Goal: Navigation & Orientation: Find specific page/section

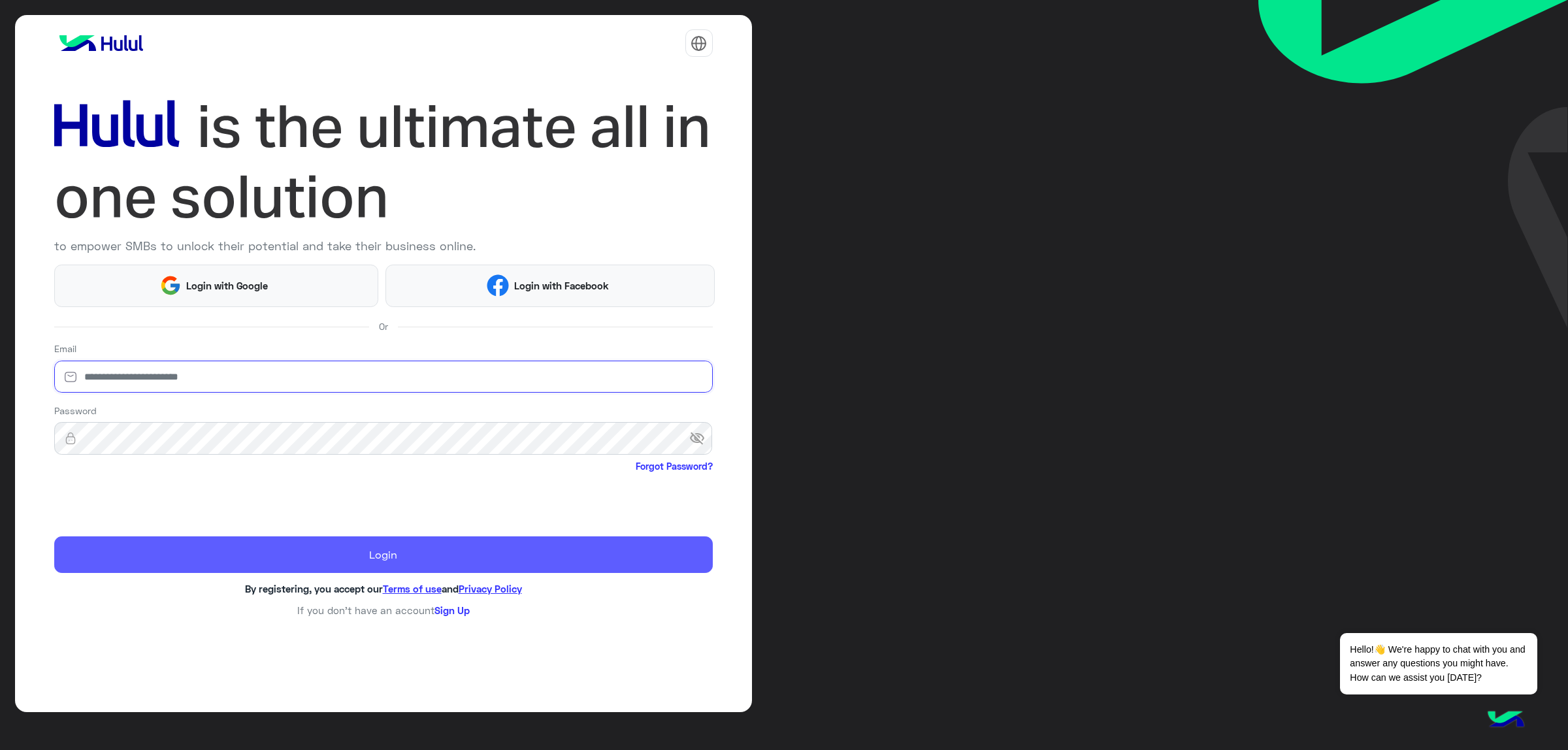
type input "**********"
click at [405, 566] on button "Login" at bounding box center [383, 554] width 658 height 36
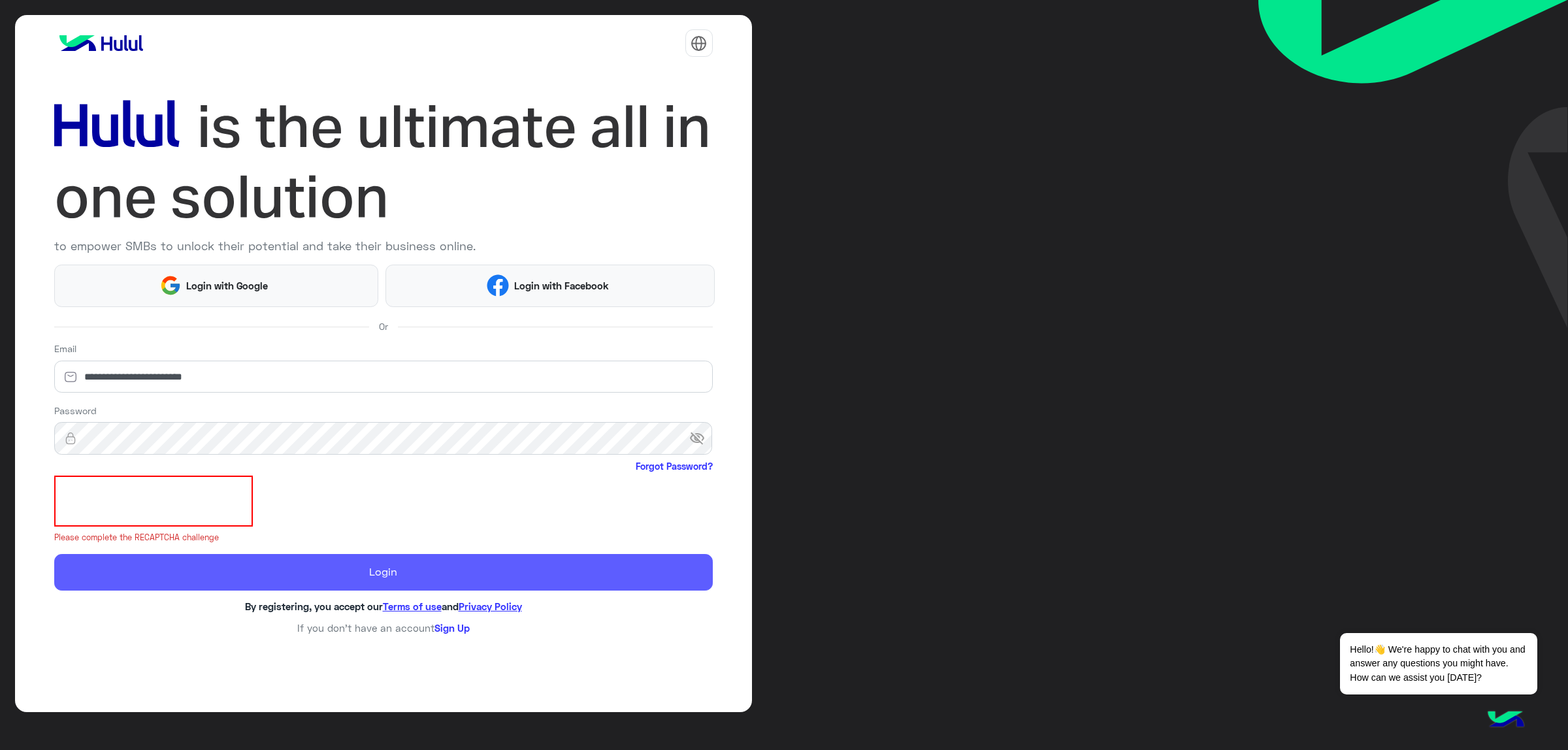
click at [234, 561] on button "Login" at bounding box center [383, 572] width 658 height 36
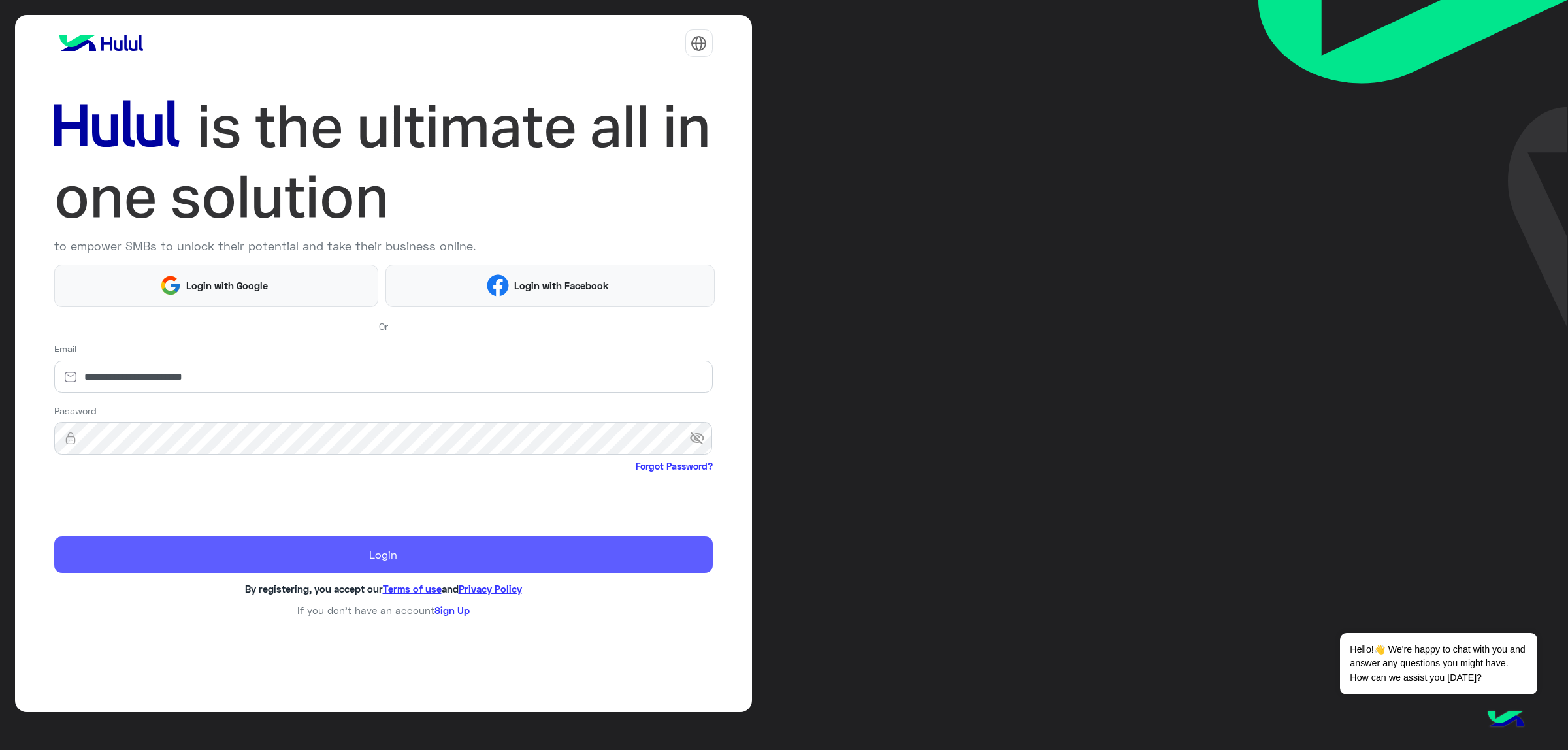
click at [234, 561] on button "Login" at bounding box center [383, 554] width 658 height 36
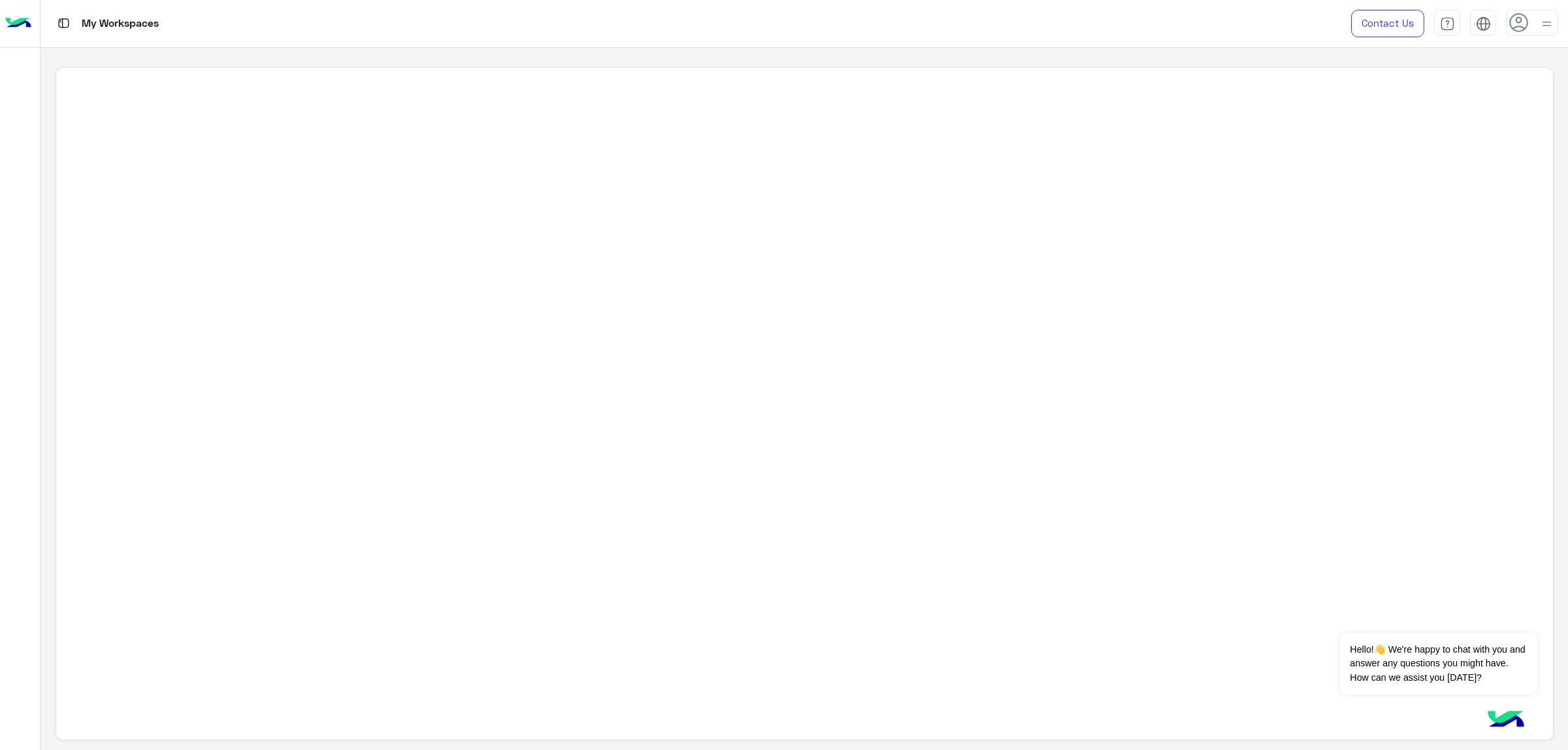
click at [18, 16] on img at bounding box center [18, 23] width 26 height 27
click at [158, 185] on div "Shomoul KSA" at bounding box center [510, 170] width 883 height 38
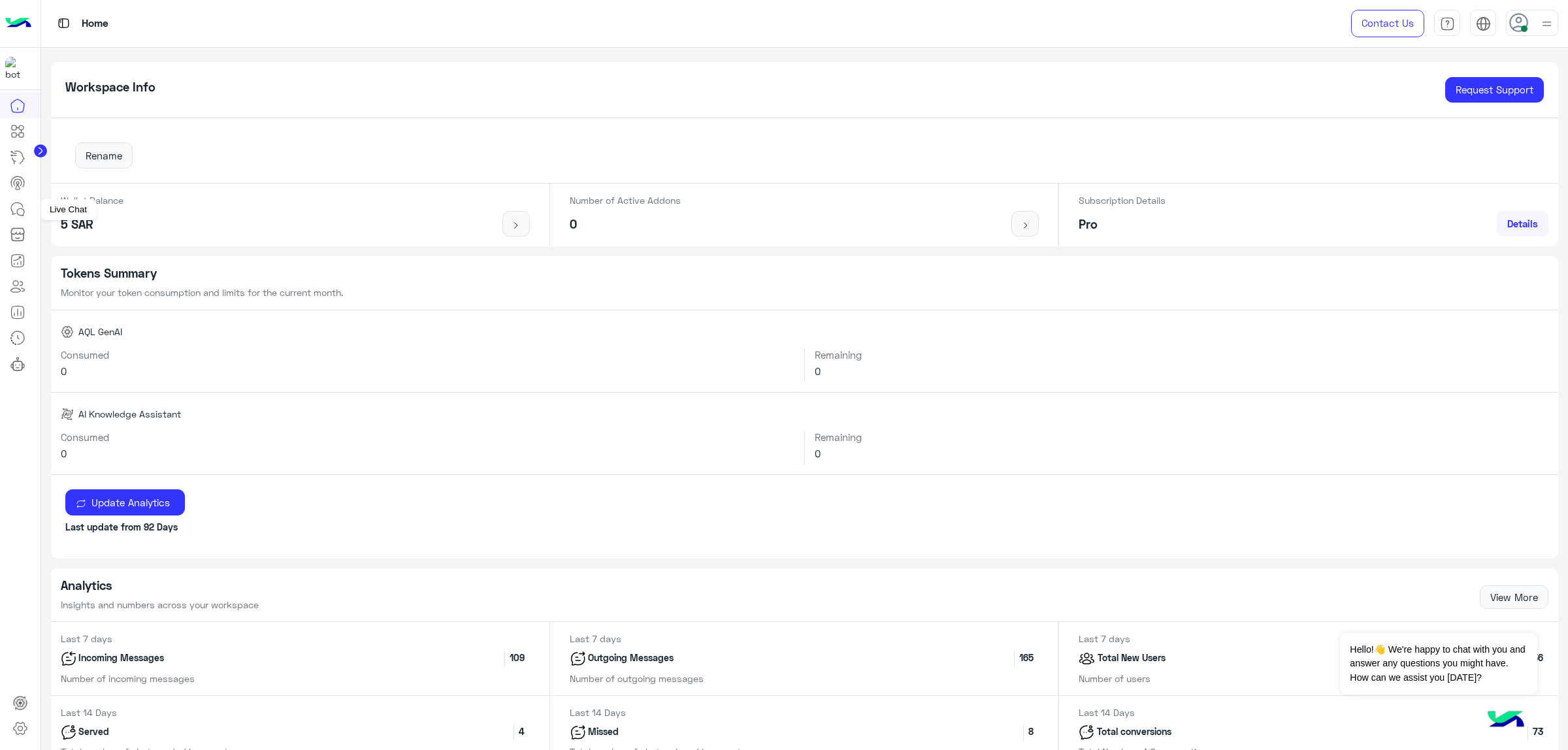
click at [22, 213] on icon at bounding box center [17, 208] width 15 height 15
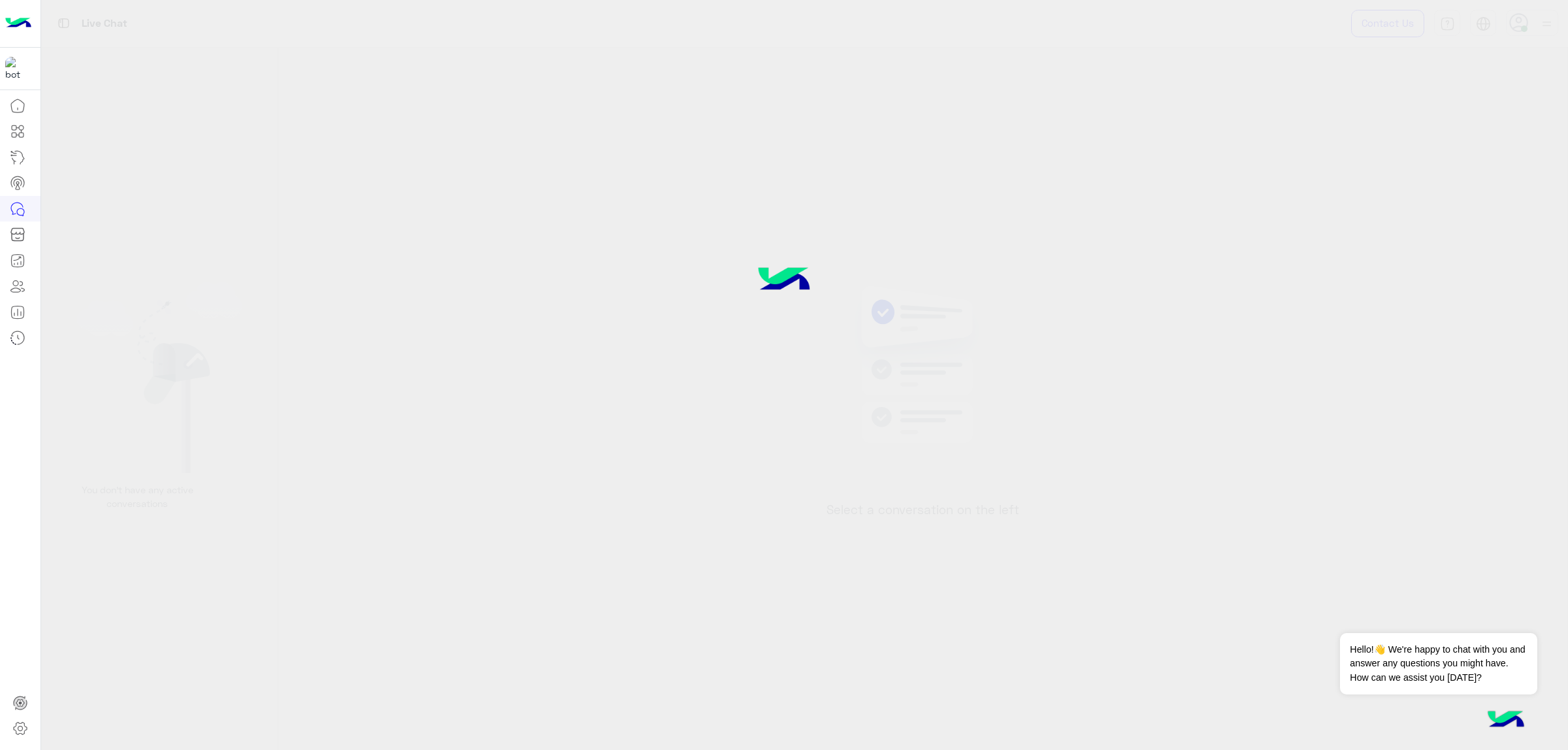
click at [22, 213] on icon at bounding box center [17, 208] width 15 height 15
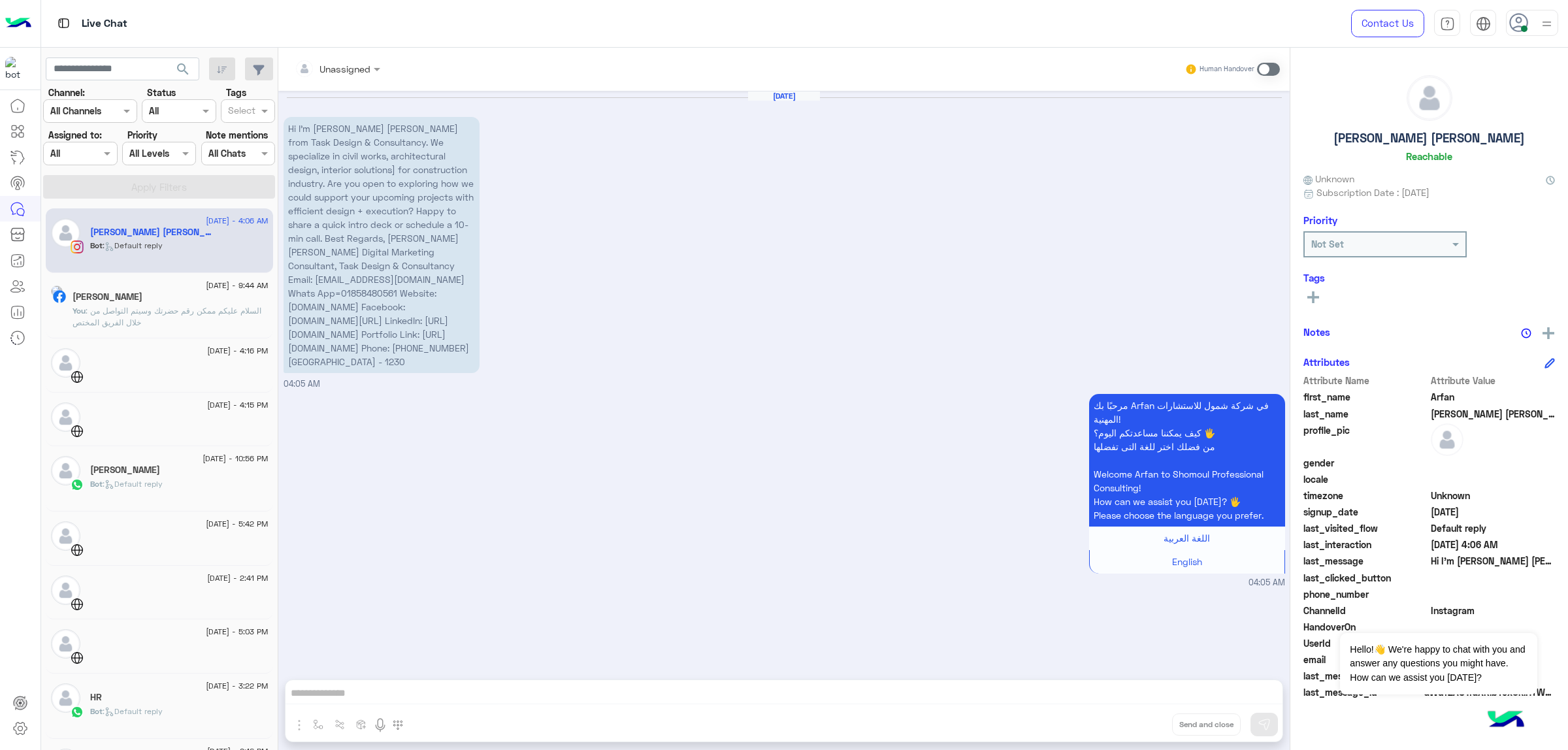
click at [1514, 17] on icon at bounding box center [1519, 23] width 19 height 19
click at [1517, 14] on use at bounding box center [1519, 23] width 19 height 19
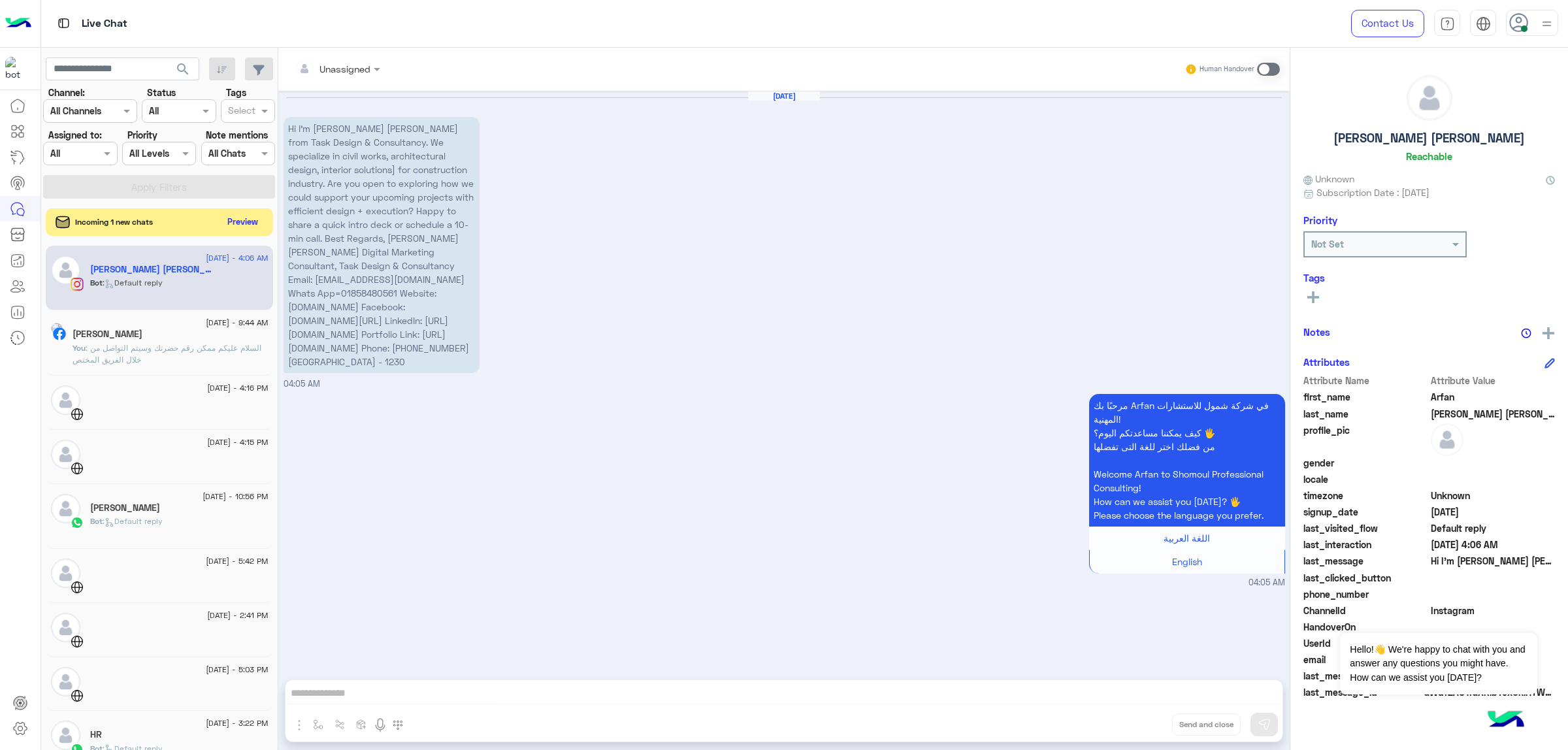
click at [247, 219] on button "Preview" at bounding box center [243, 222] width 40 height 18
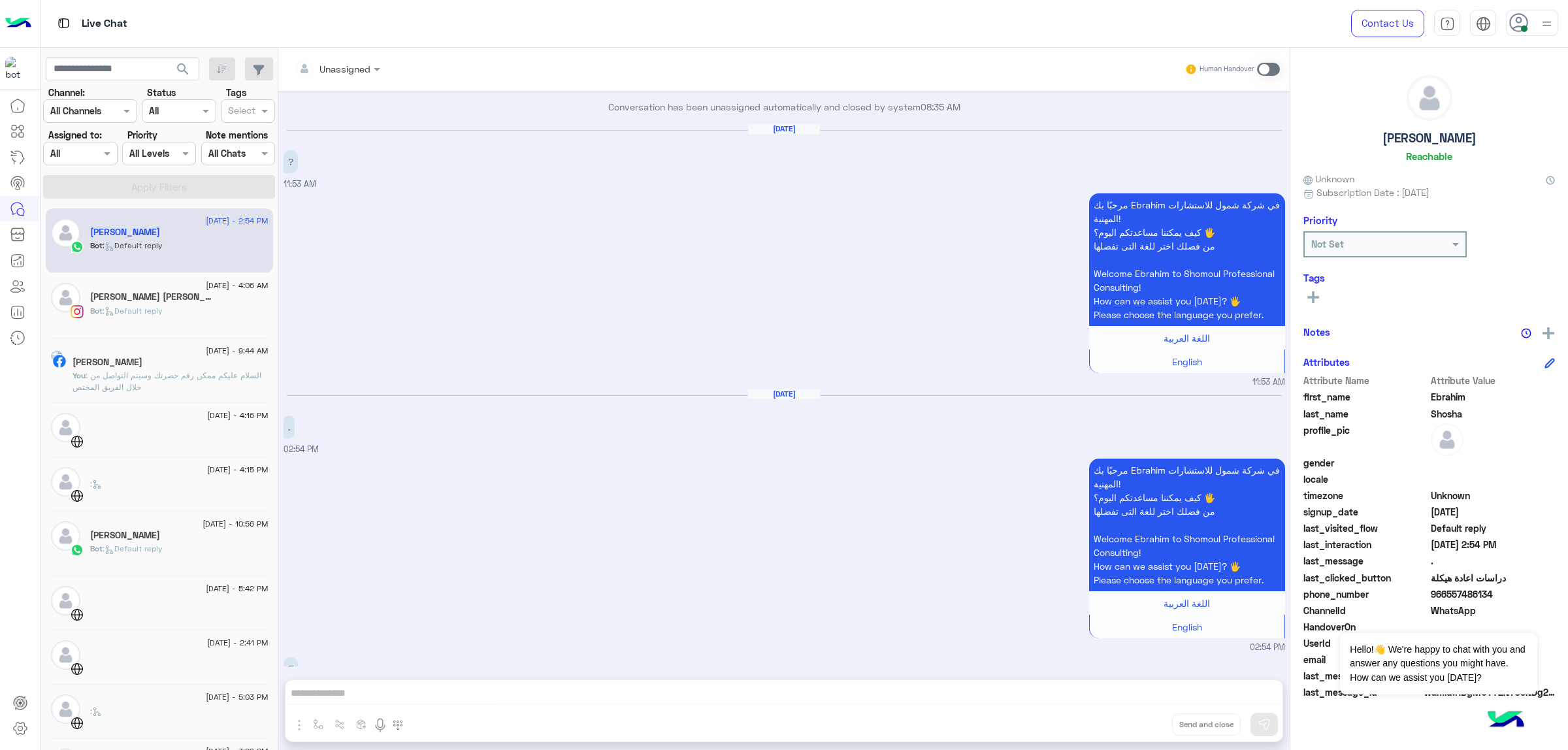
scroll to position [1250, 0]
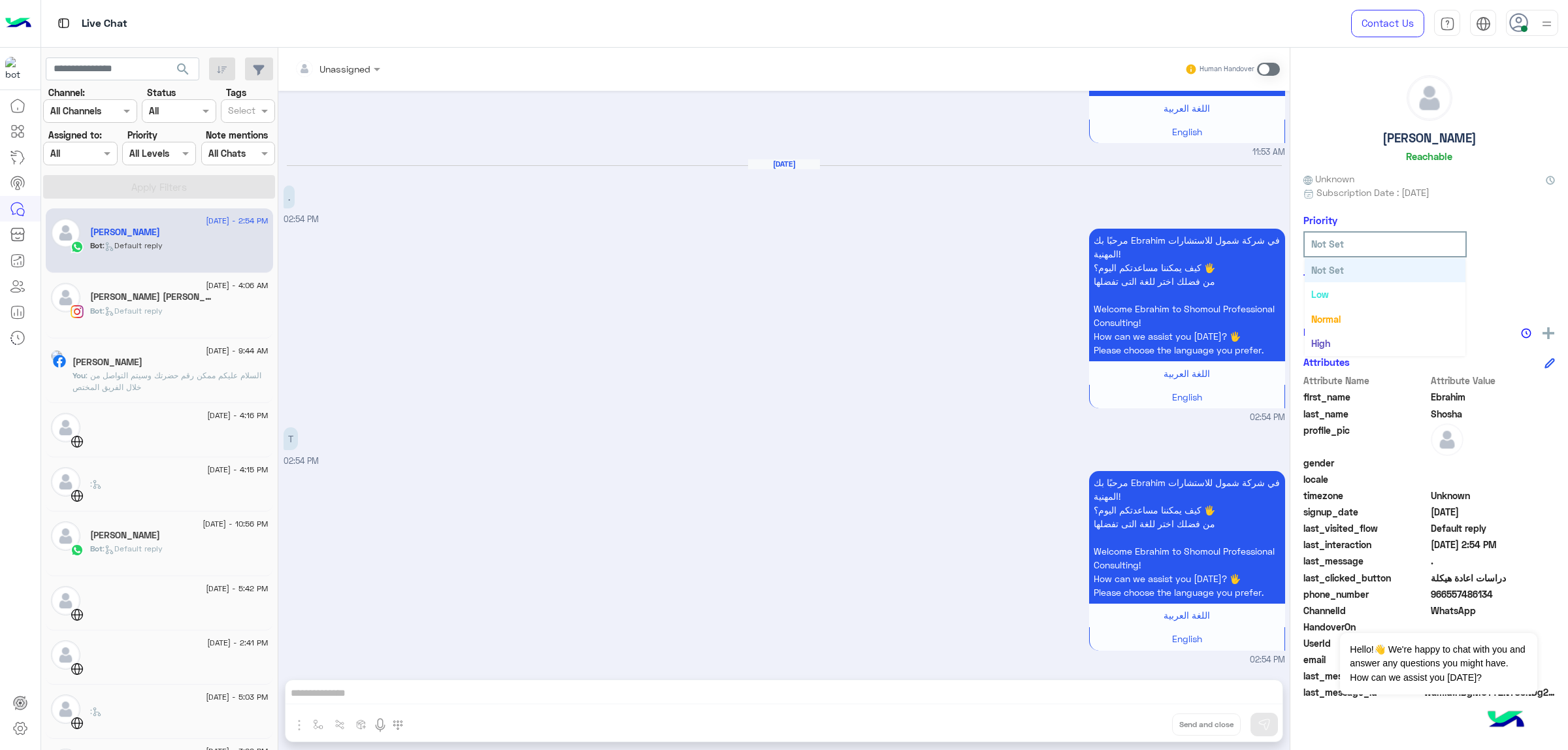
click at [1418, 237] on input "text" at bounding box center [1366, 244] width 109 height 14
click at [19, 723] on icon at bounding box center [19, 728] width 15 height 15
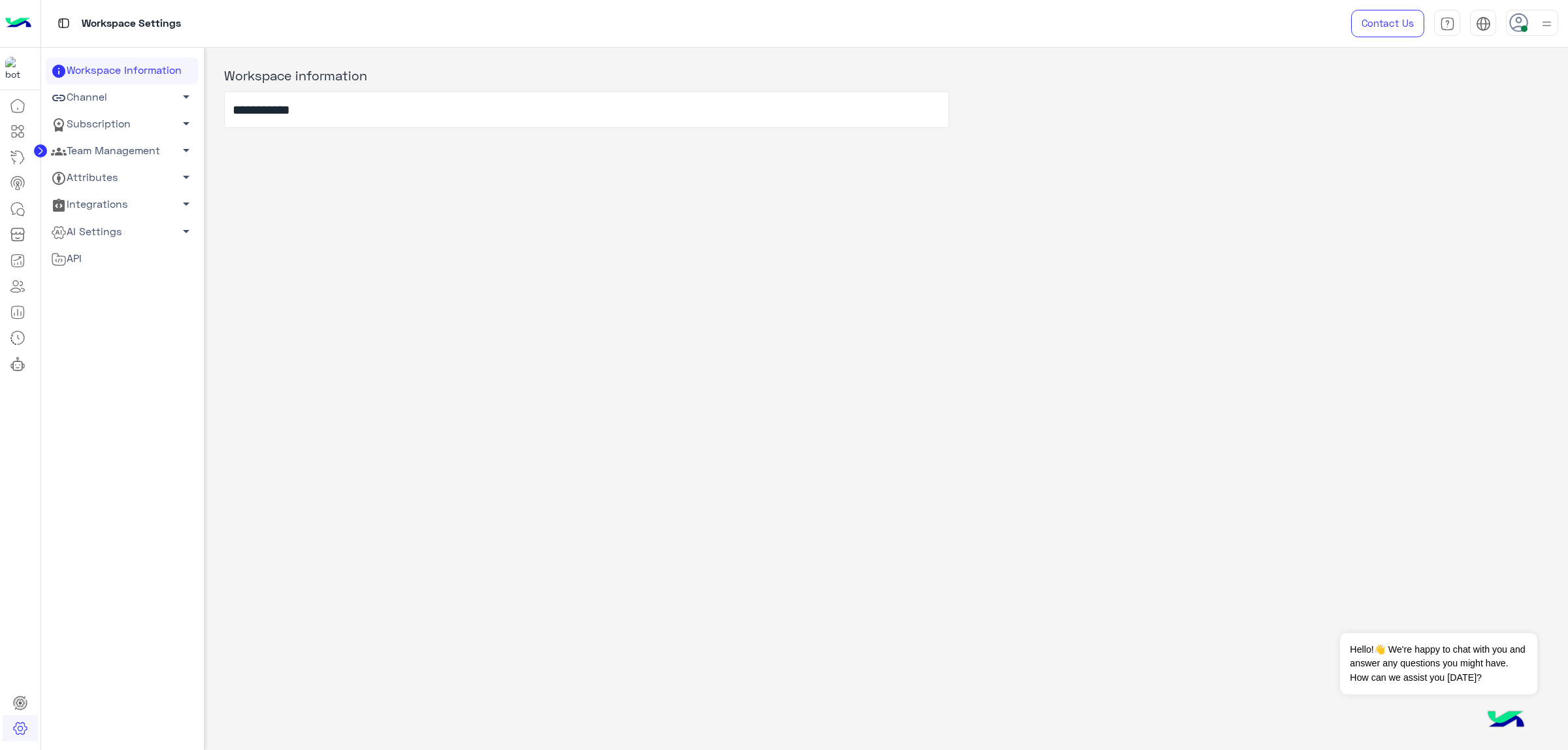
click at [130, 225] on link "AI Settings arrow_drop_down" at bounding box center [122, 231] width 153 height 27
click at [130, 225] on link "AI Settings arrow_drop_up" at bounding box center [122, 231] width 153 height 27
click at [130, 96] on link "Channel arrow_drop_down" at bounding box center [122, 97] width 153 height 27
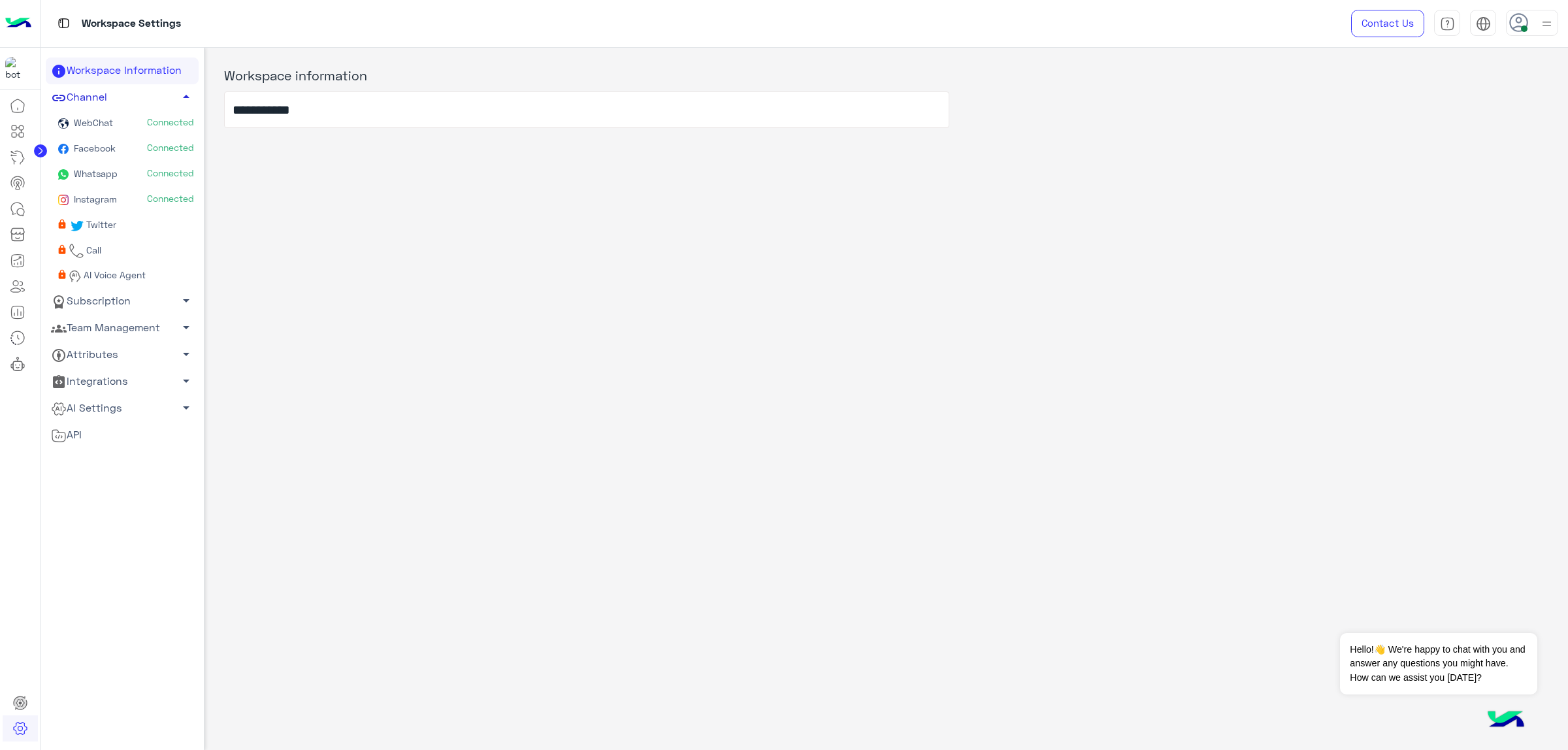
click at [130, 96] on link "Channel arrow_drop_up" at bounding box center [122, 97] width 153 height 27
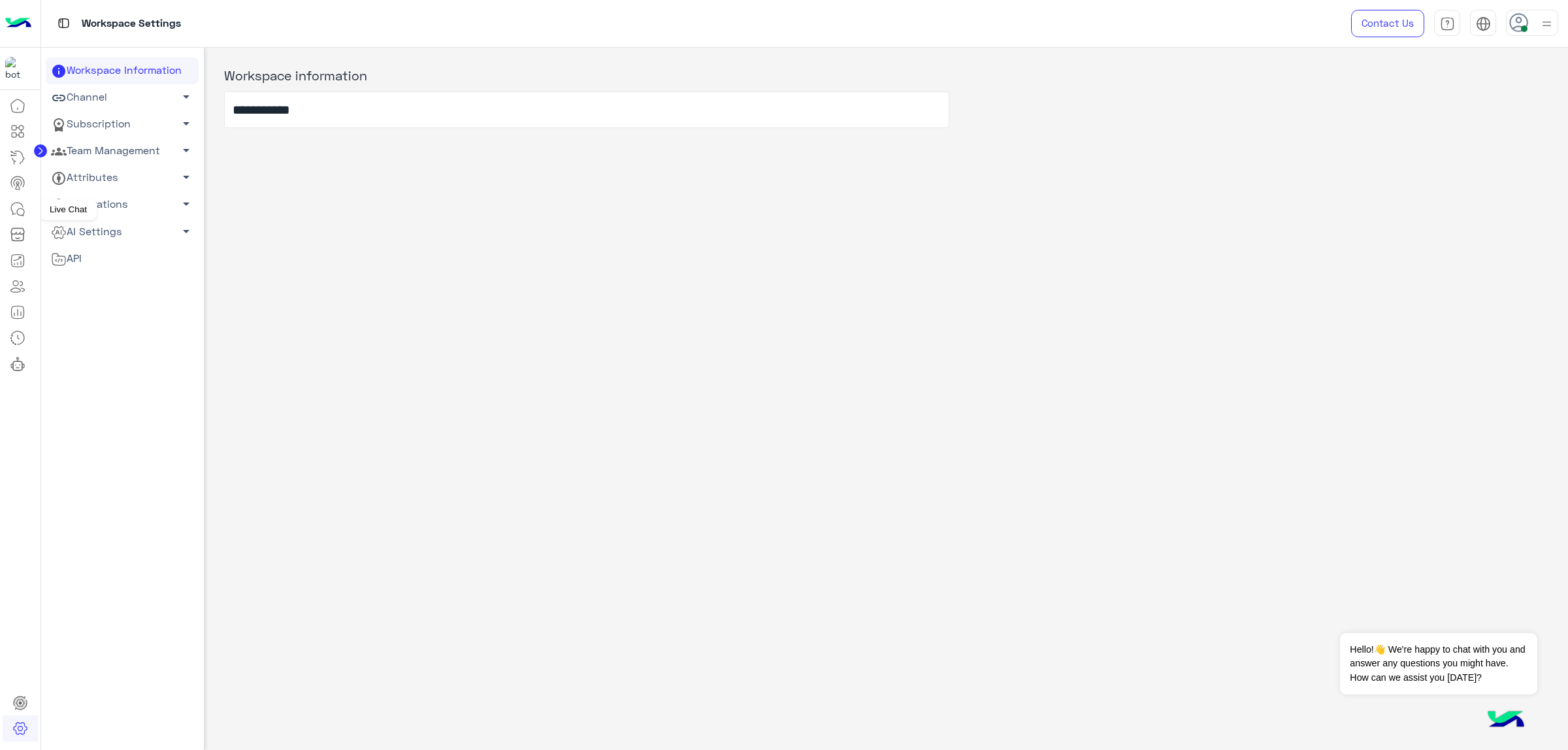
click at [17, 210] on icon at bounding box center [17, 208] width 15 height 15
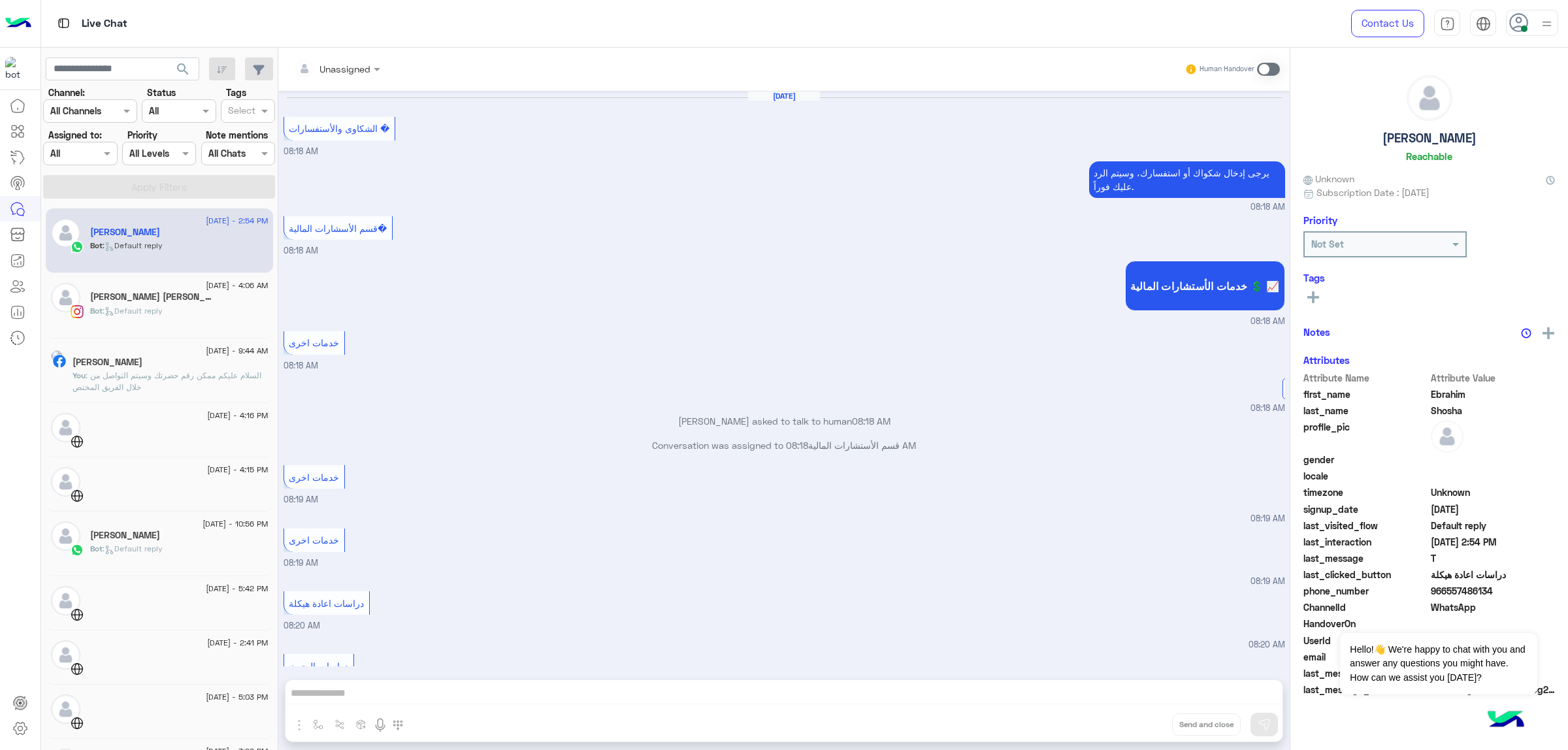
scroll to position [1124, 0]
